Goal: Find specific page/section: Find specific page/section

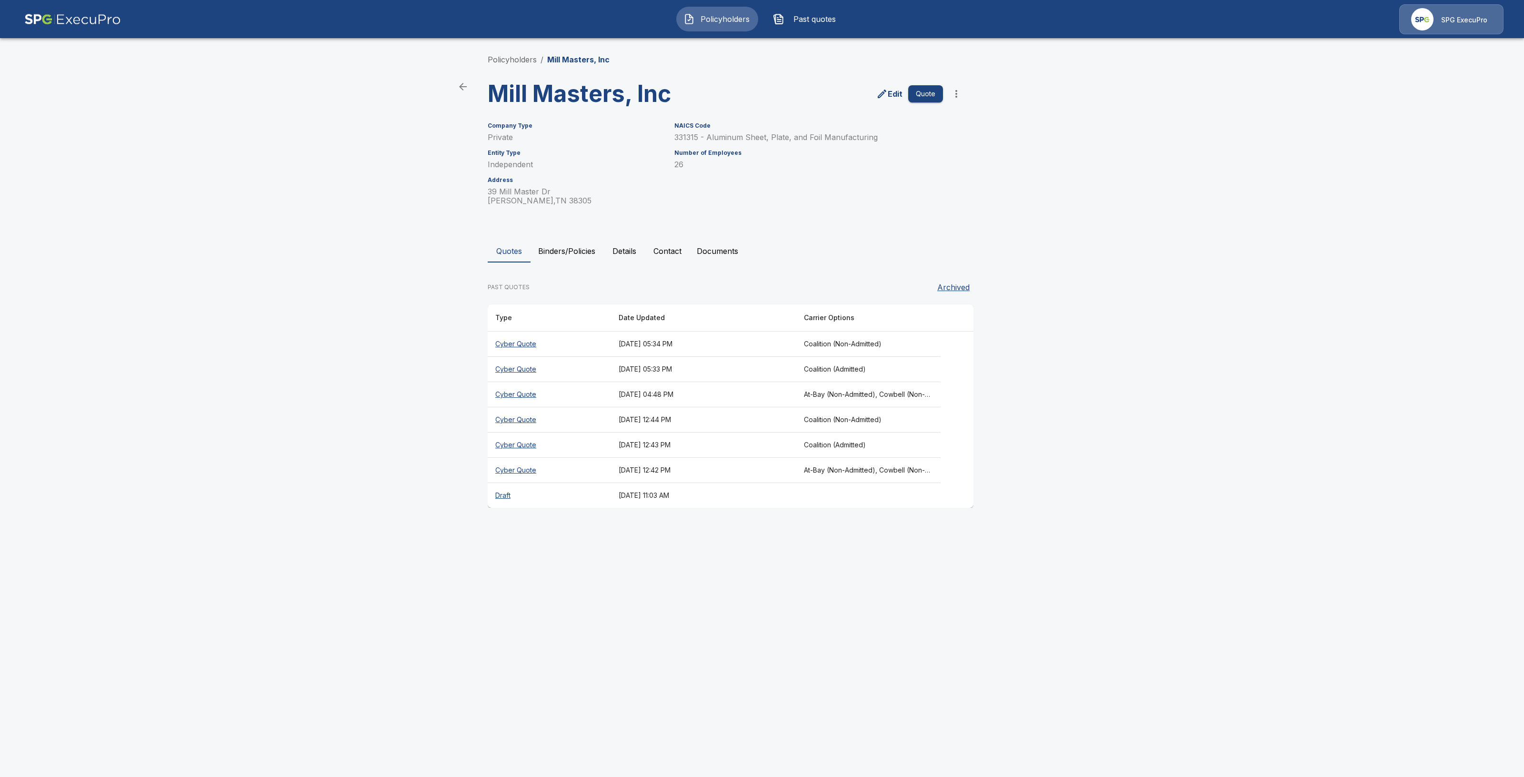
click at [729, 22] on span "Policyholders" at bounding box center [725, 18] width 52 height 11
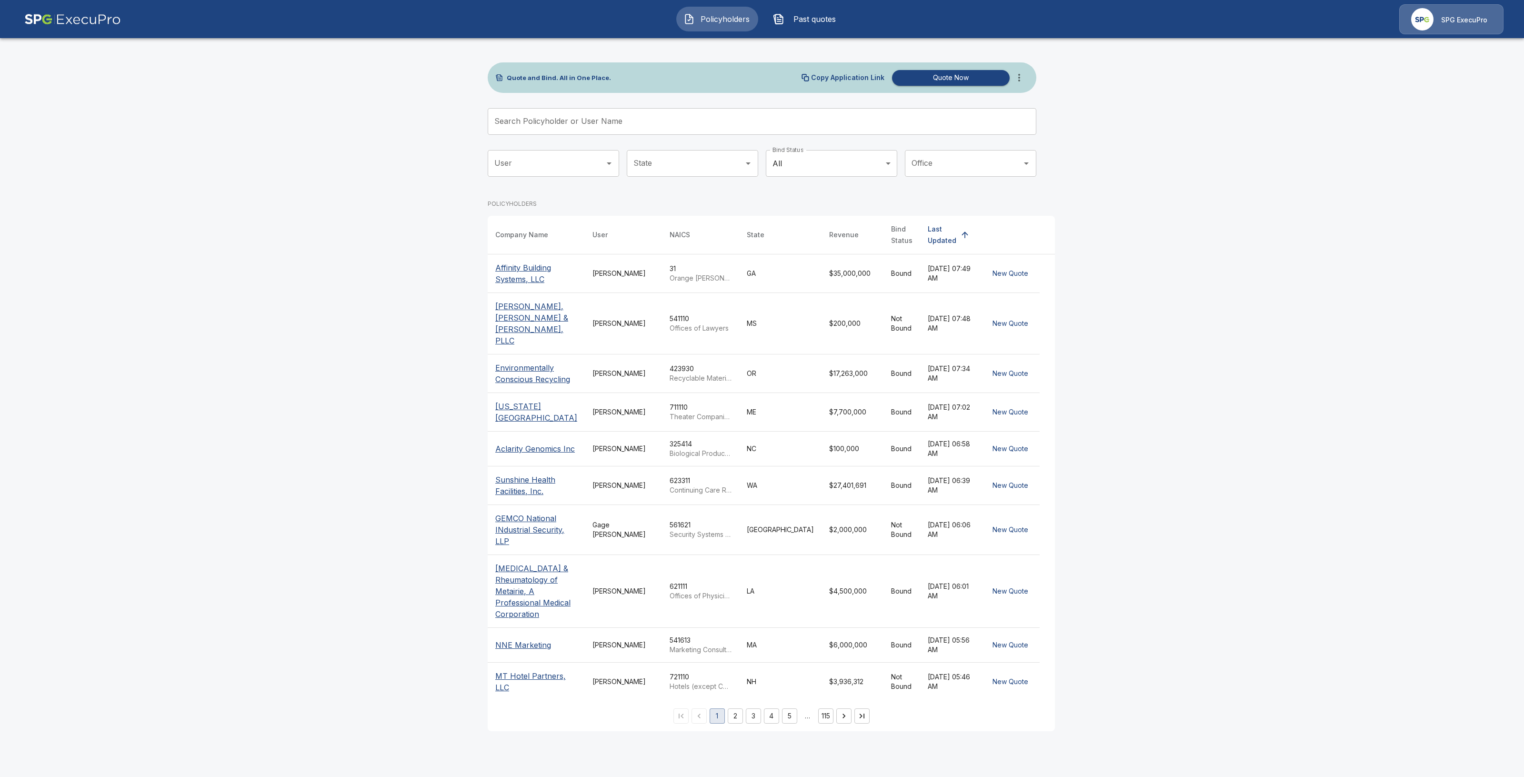
click at [718, 122] on input "Search Policyholder or User Name" at bounding box center [757, 121] width 538 height 27
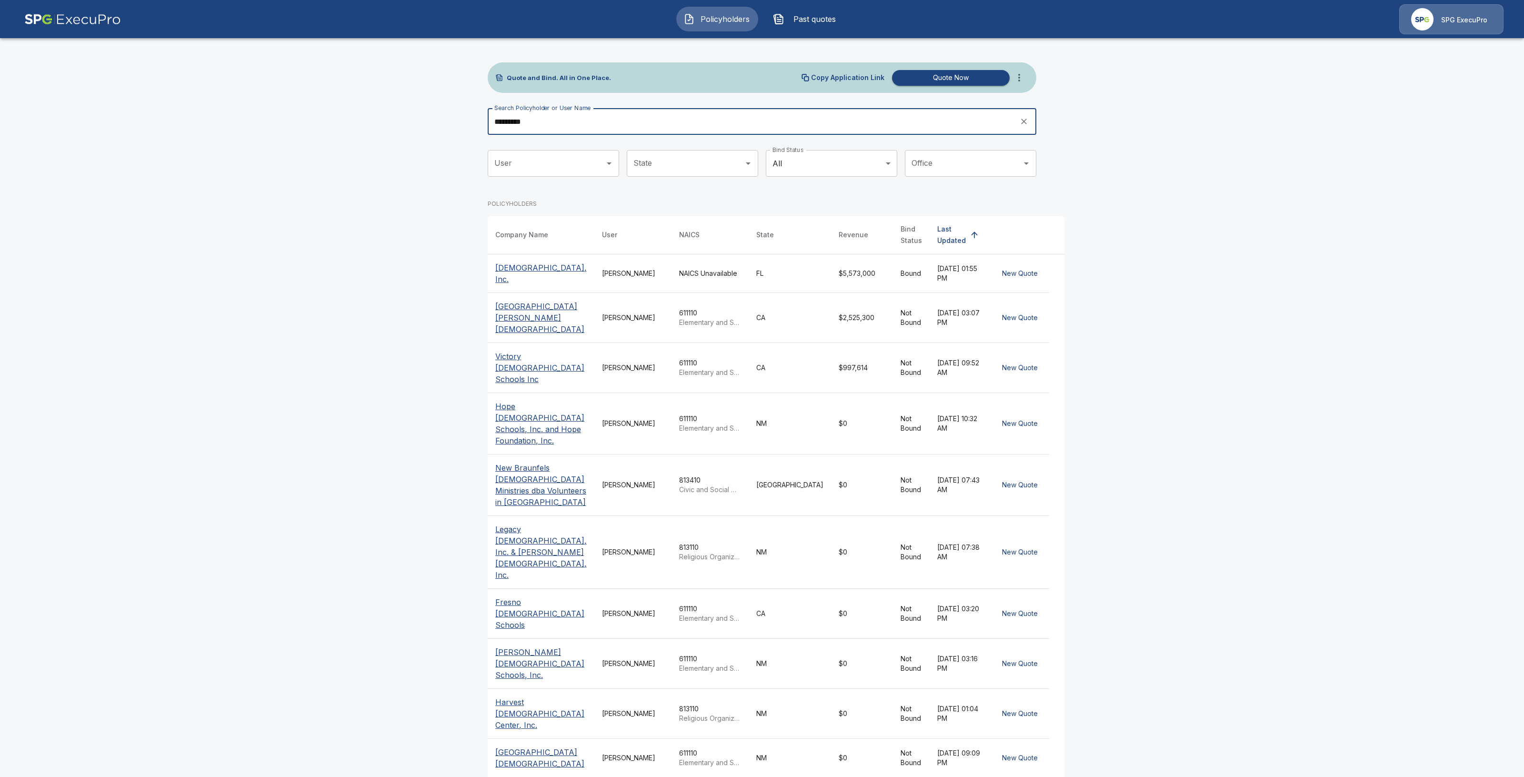
type input "*********"
click at [526, 317] on p "Contra Costa Christian School" at bounding box center [540, 317] width 91 height 34
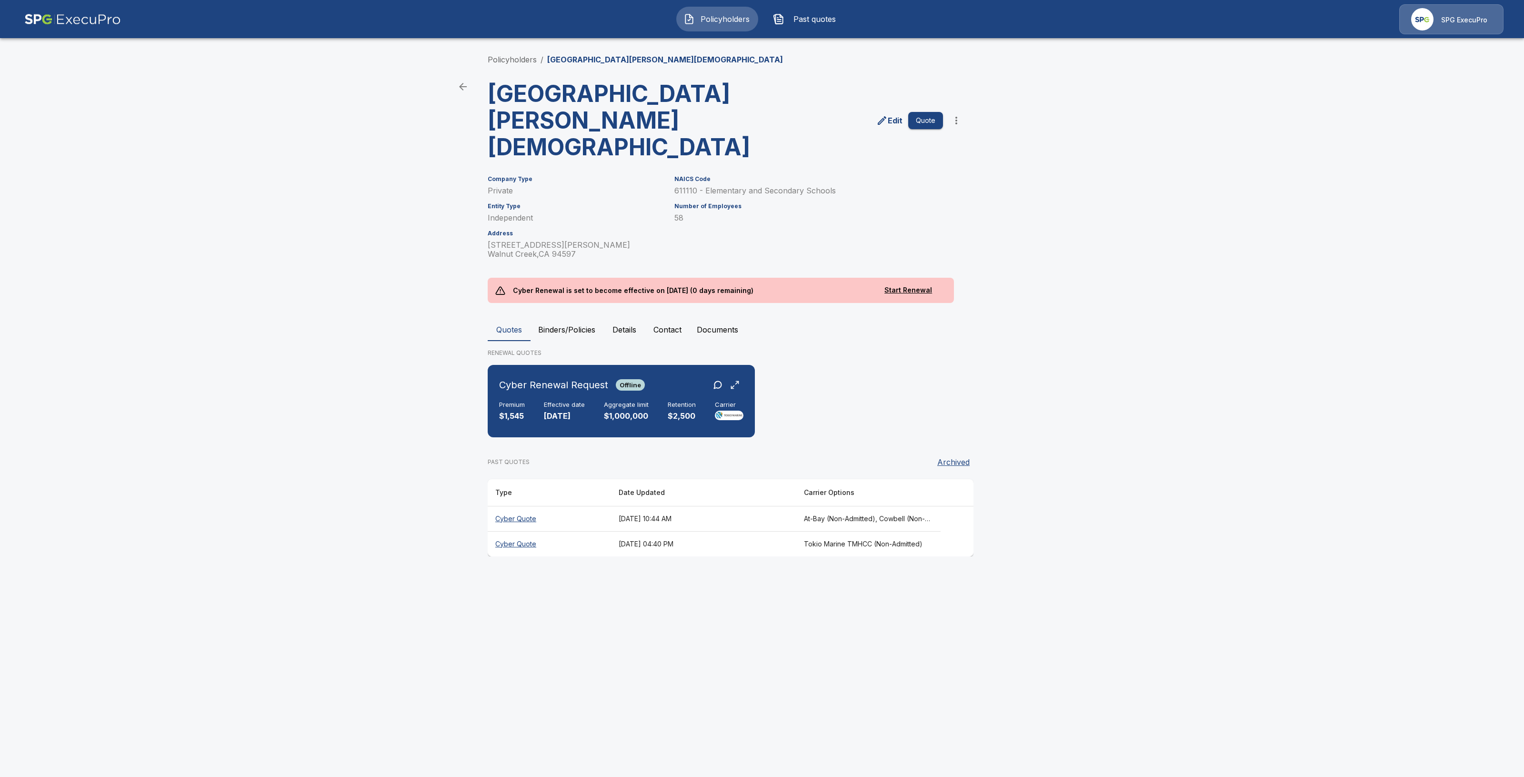
click at [578, 318] on button "Binders/Policies" at bounding box center [567, 329] width 72 height 23
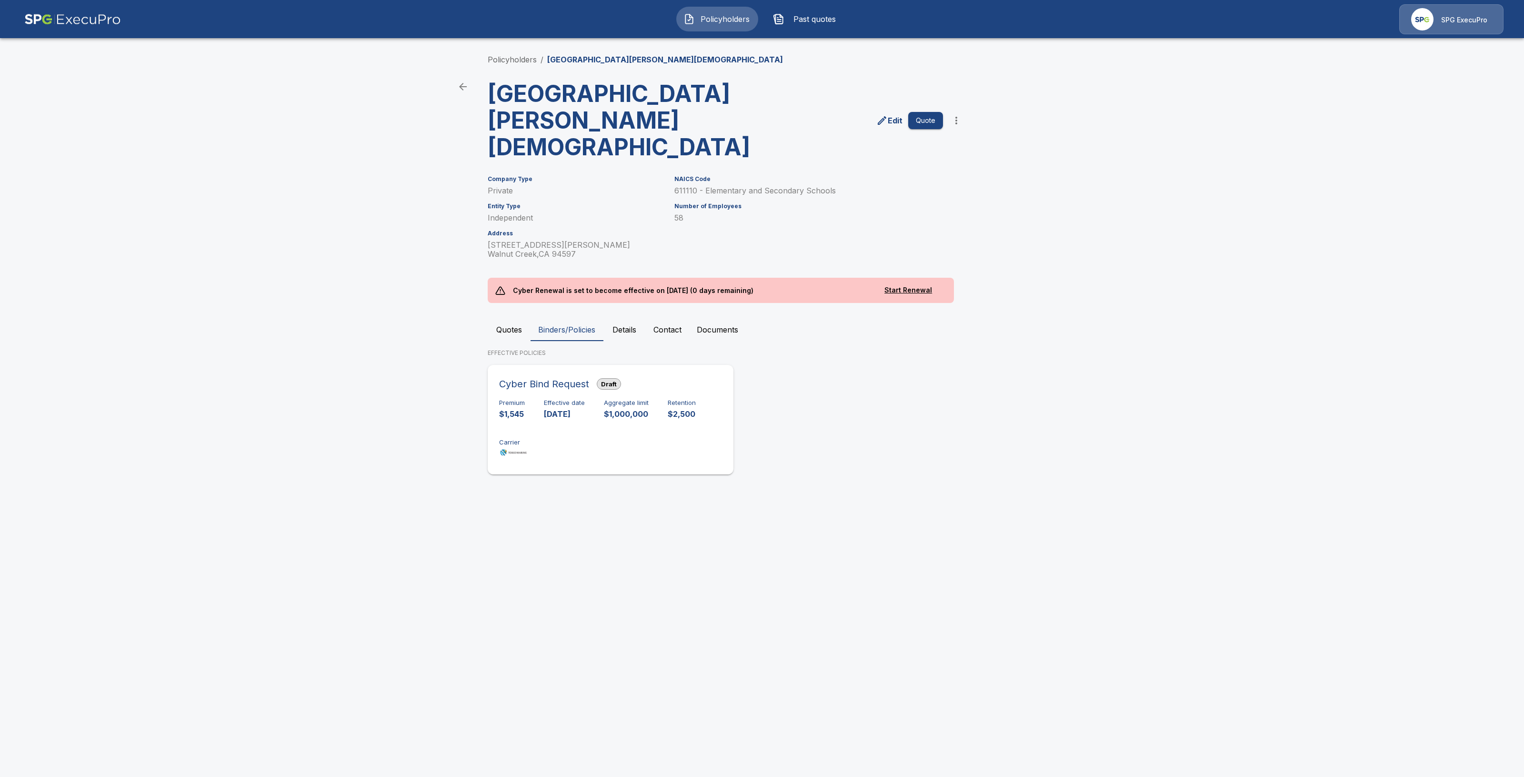
click at [584, 432] on div "Cyber Bind Request Draft Premium $1,545 Effective date 10/1/2025 Aggregate limi…" at bounding box center [610, 420] width 238 height 102
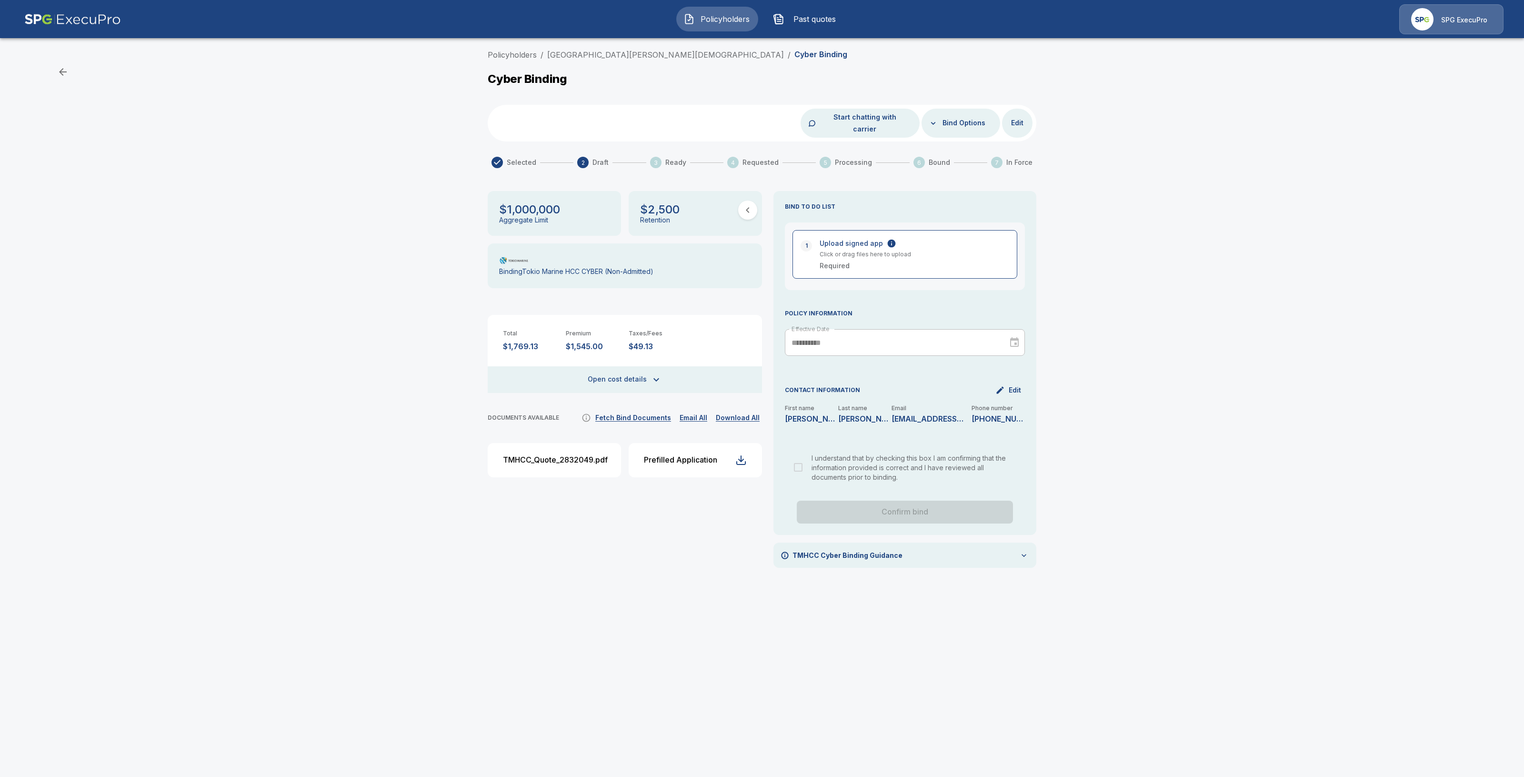
drag, startPoint x: 774, startPoint y: 405, endPoint x: 775, endPoint y: 410, distance: 5.0
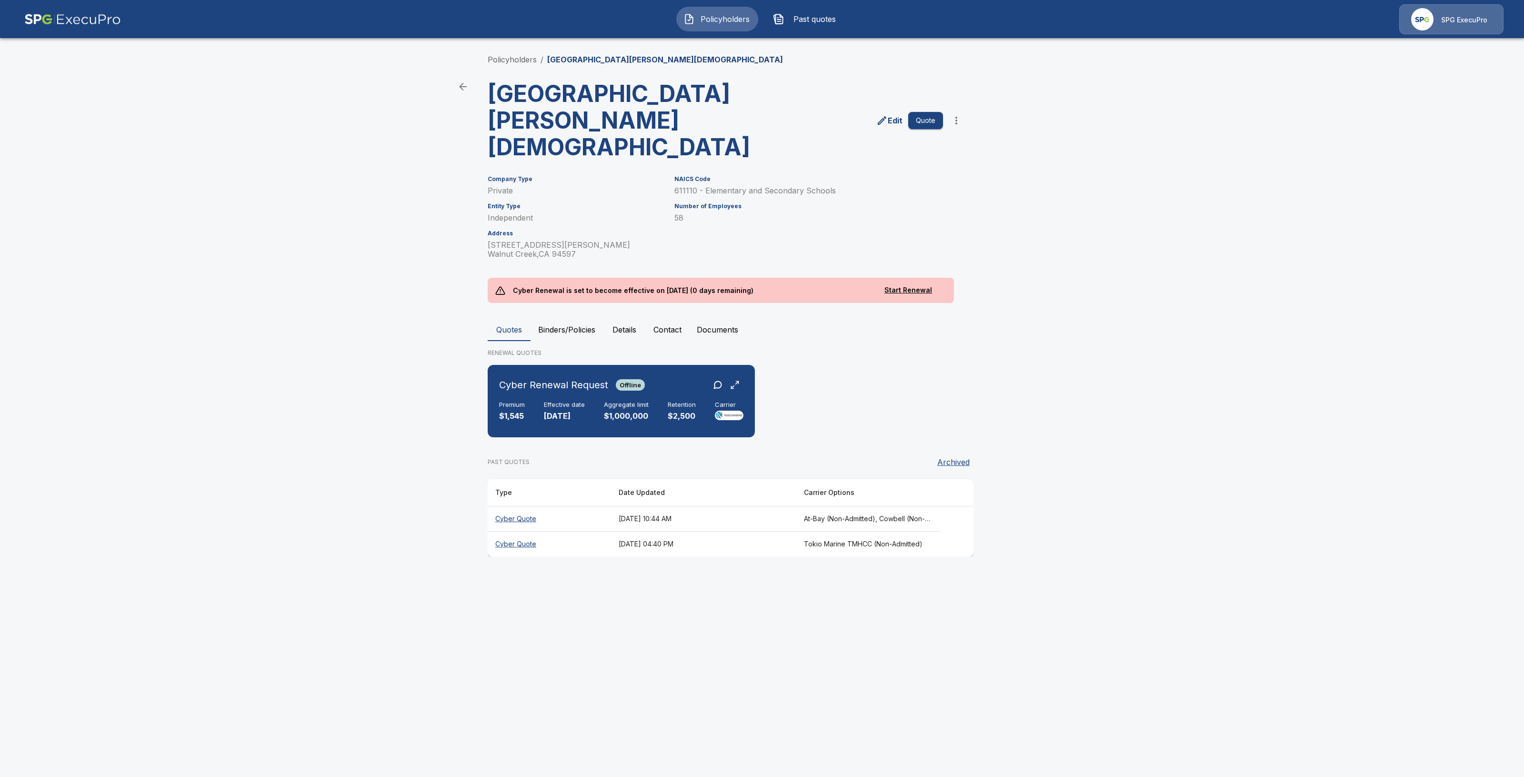
click at [691, 30] on button "Policyholders" at bounding box center [717, 19] width 82 height 25
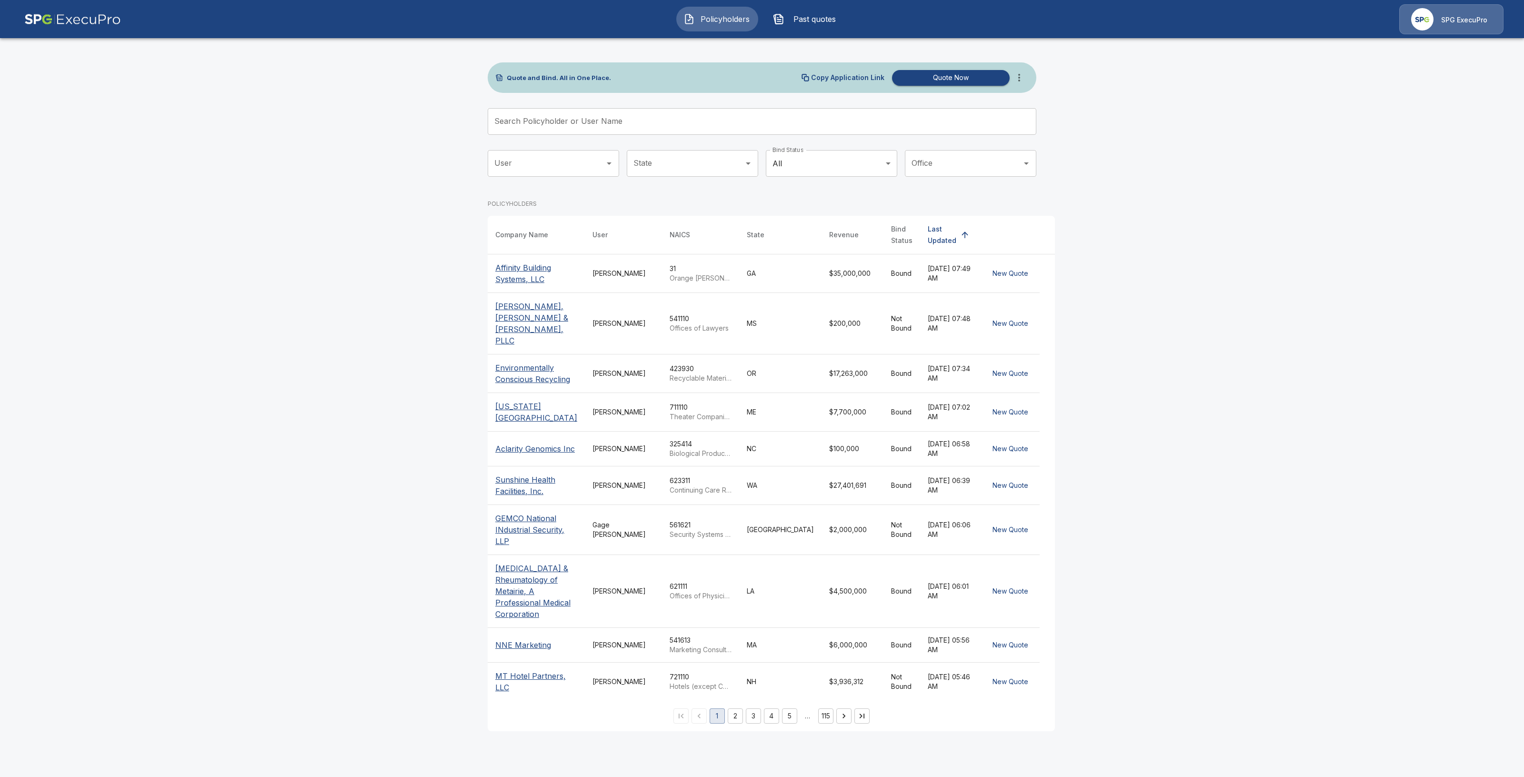
click at [521, 269] on p "Affinity Building Systems, LLC" at bounding box center [536, 273] width 82 height 23
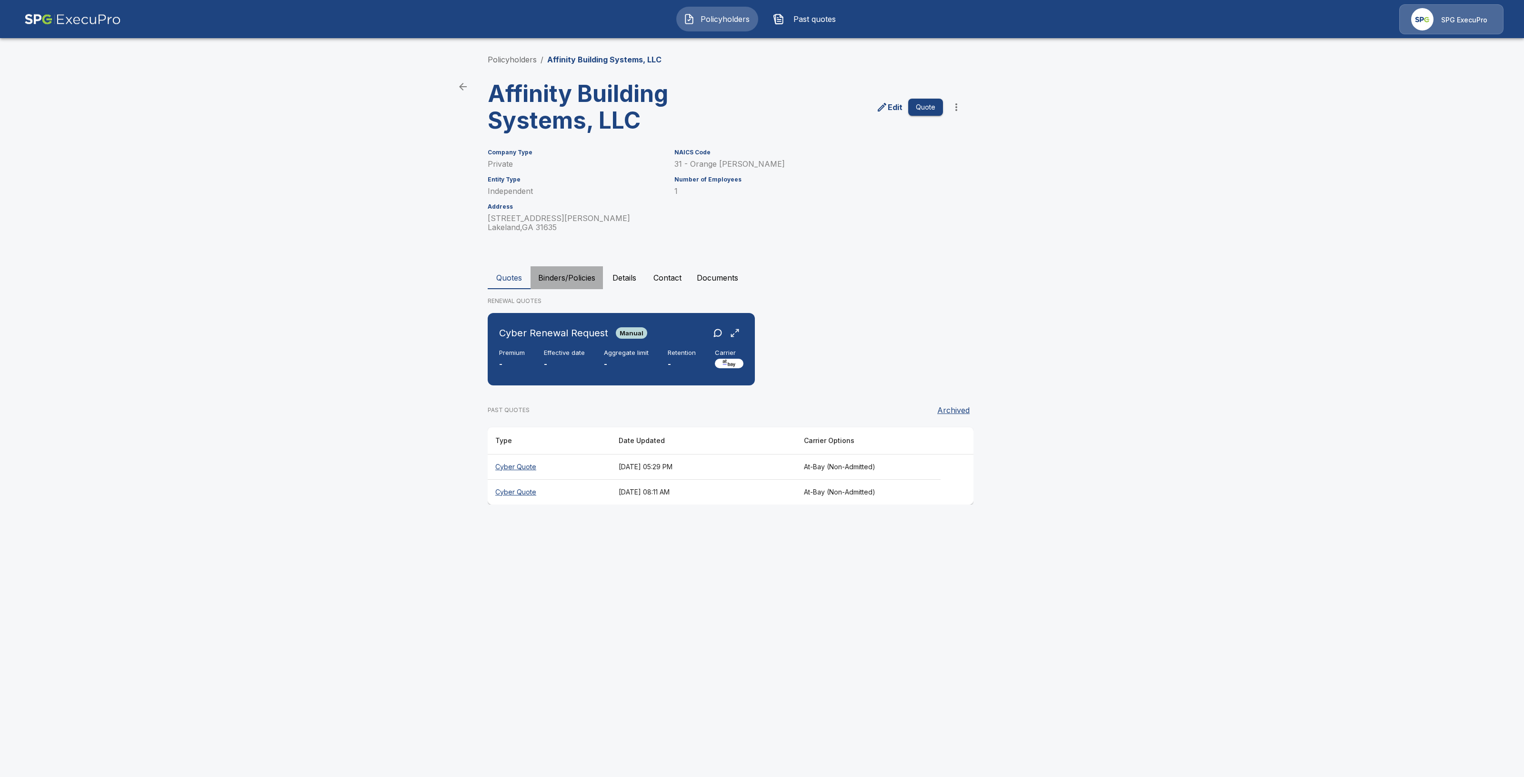
click at [581, 274] on button "Binders/Policies" at bounding box center [567, 277] width 72 height 23
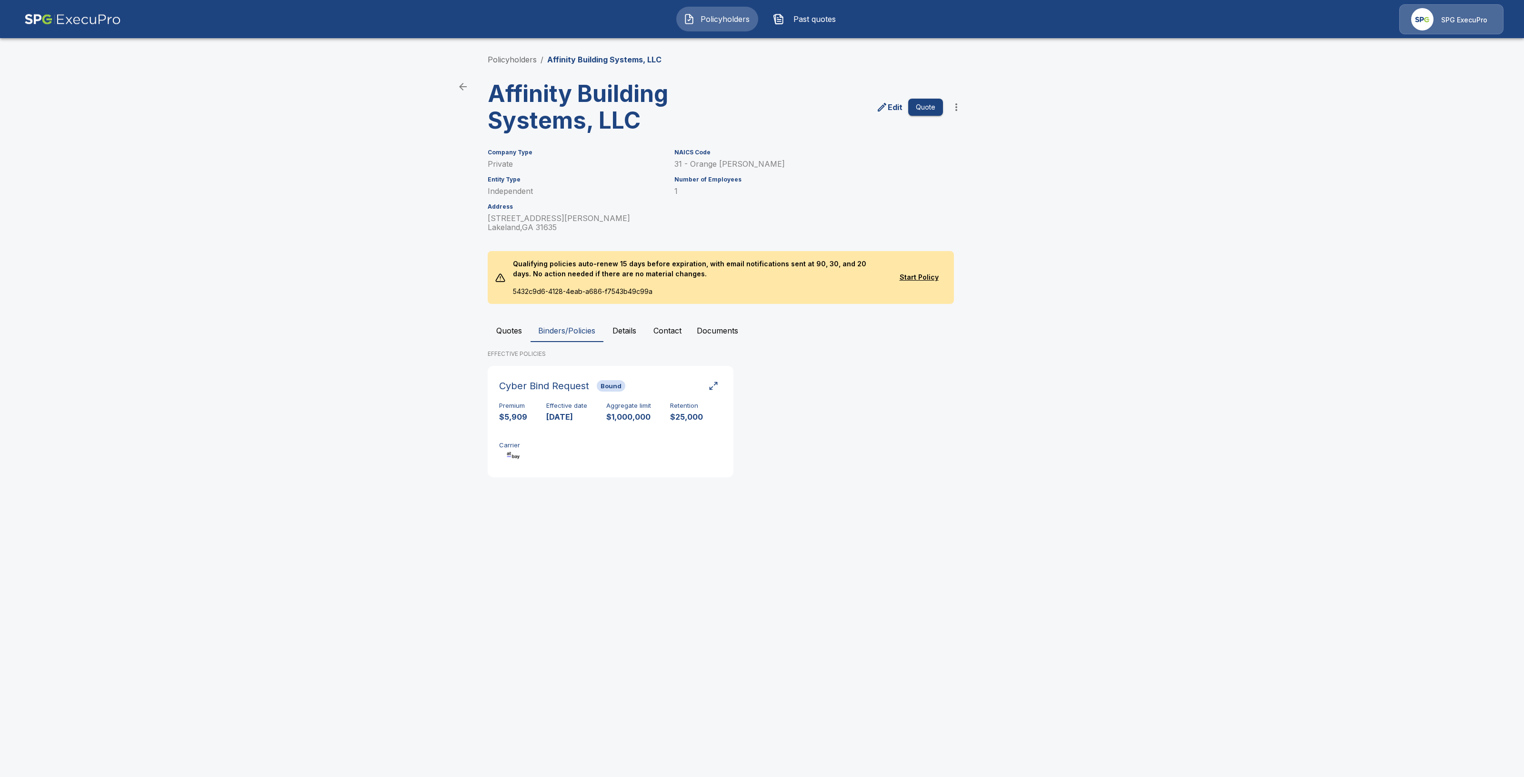
click at [522, 330] on button "Quotes" at bounding box center [509, 330] width 43 height 23
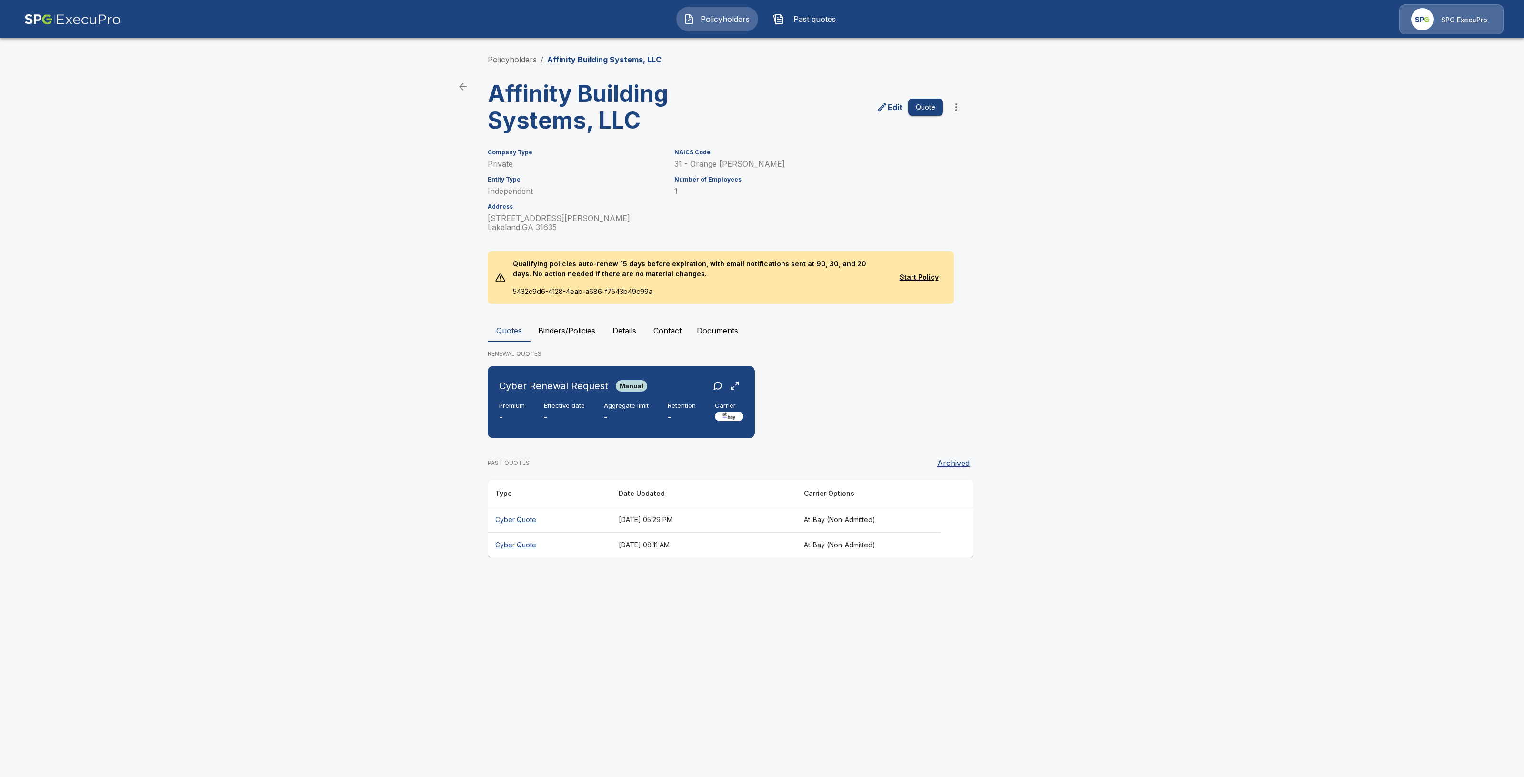
click at [707, 10] on button "Policyholders" at bounding box center [717, 19] width 82 height 25
